Goal: Find specific page/section: Find specific page/section

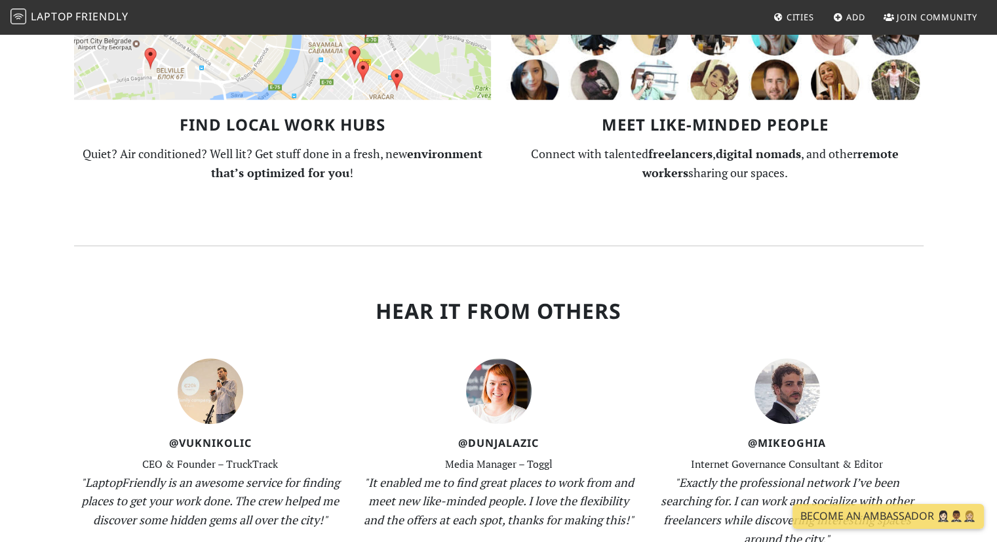
scroll to position [1238, 0]
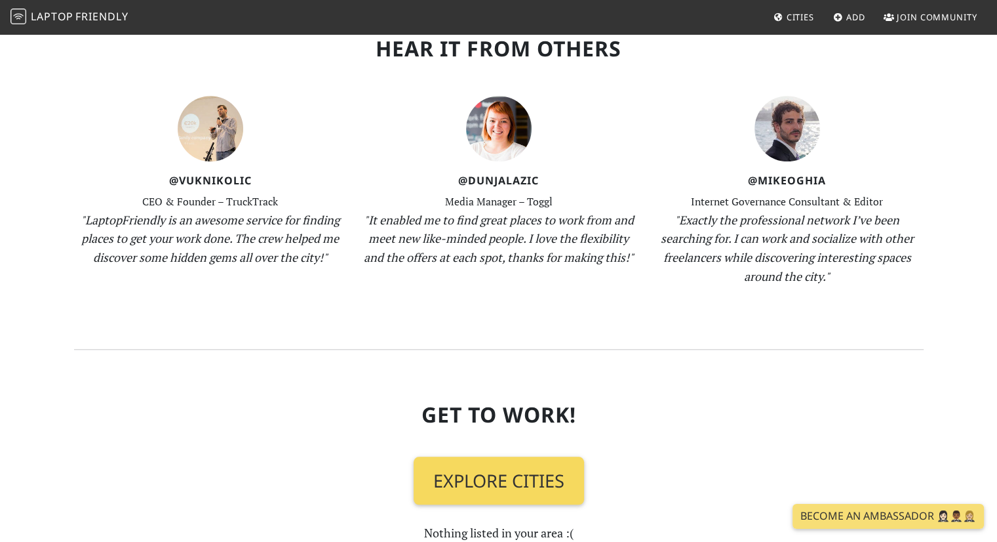
click at [525, 485] on link "Explore Cities" at bounding box center [499, 480] width 171 height 49
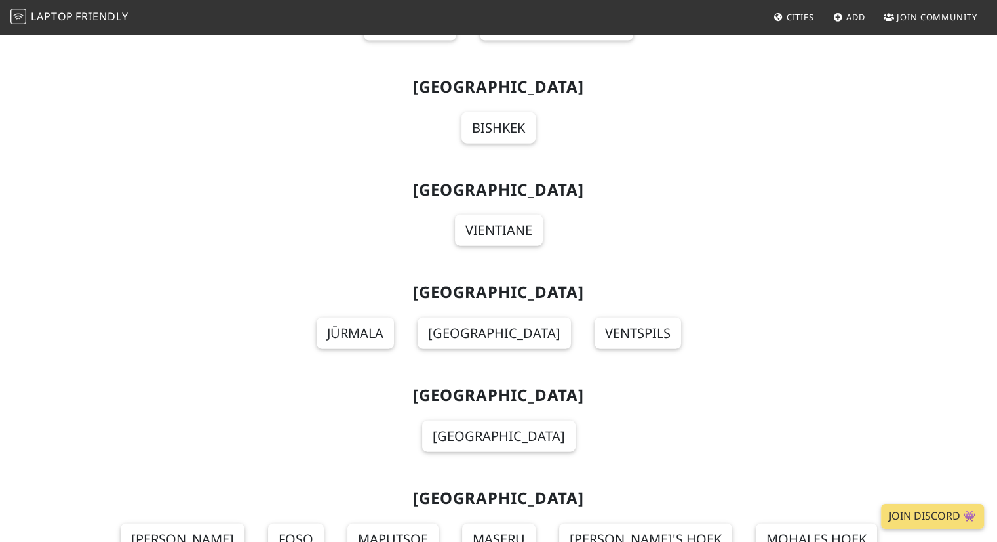
scroll to position [8066, 0]
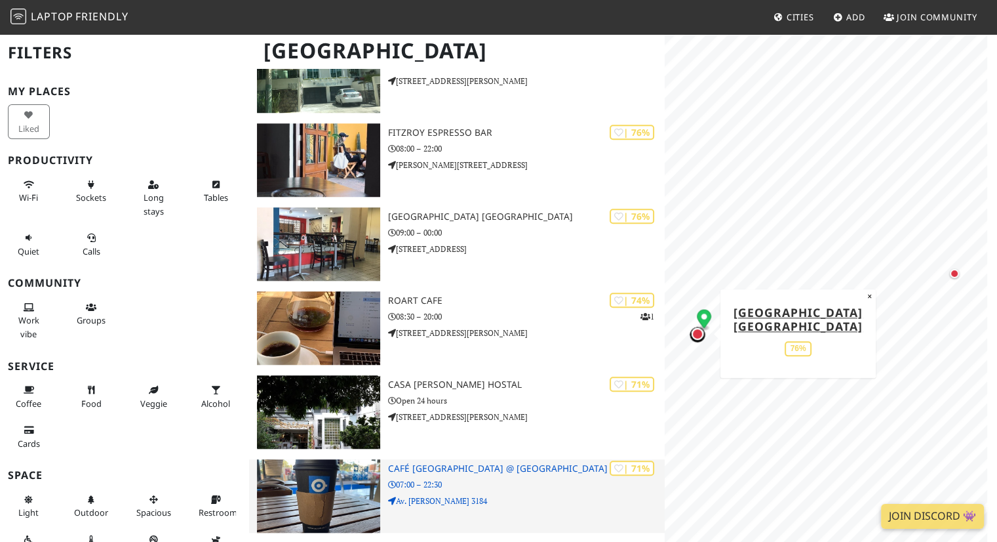
scroll to position [1246, 0]
